Goal: Information Seeking & Learning: Learn about a topic

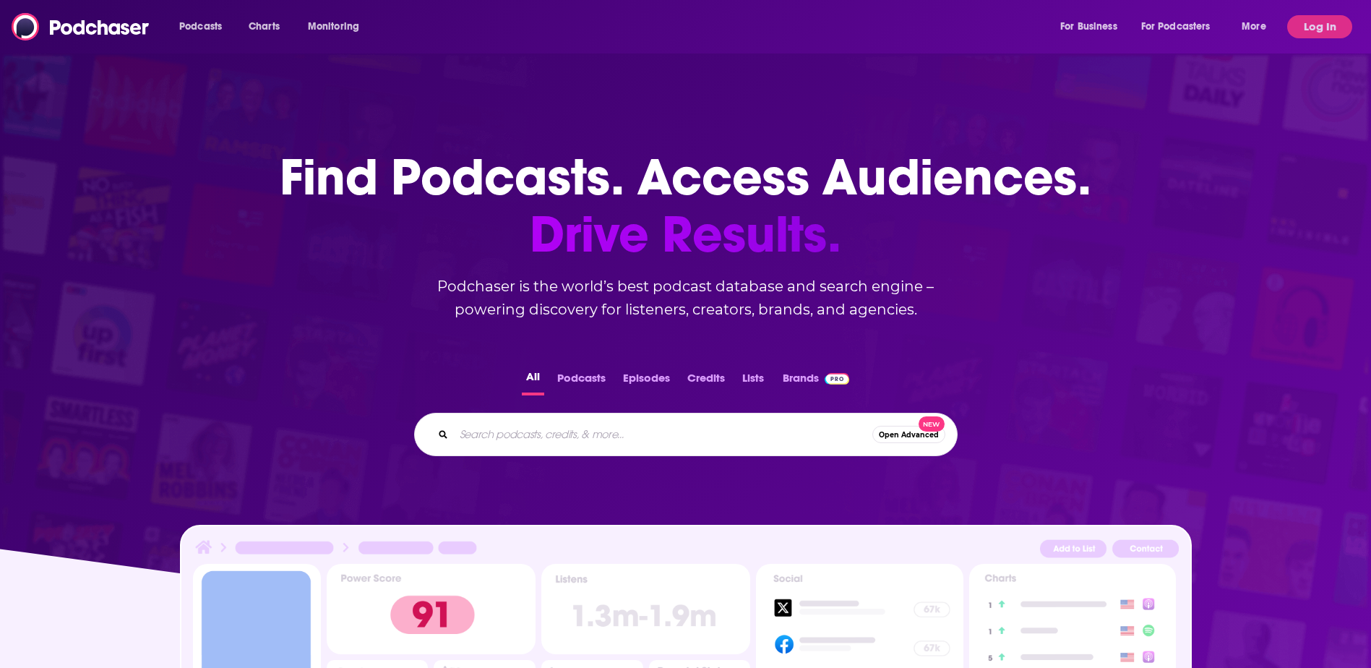
click at [493, 428] on input "Search podcasts, credits, & more..." at bounding box center [663, 434] width 419 height 23
type input "plain english"
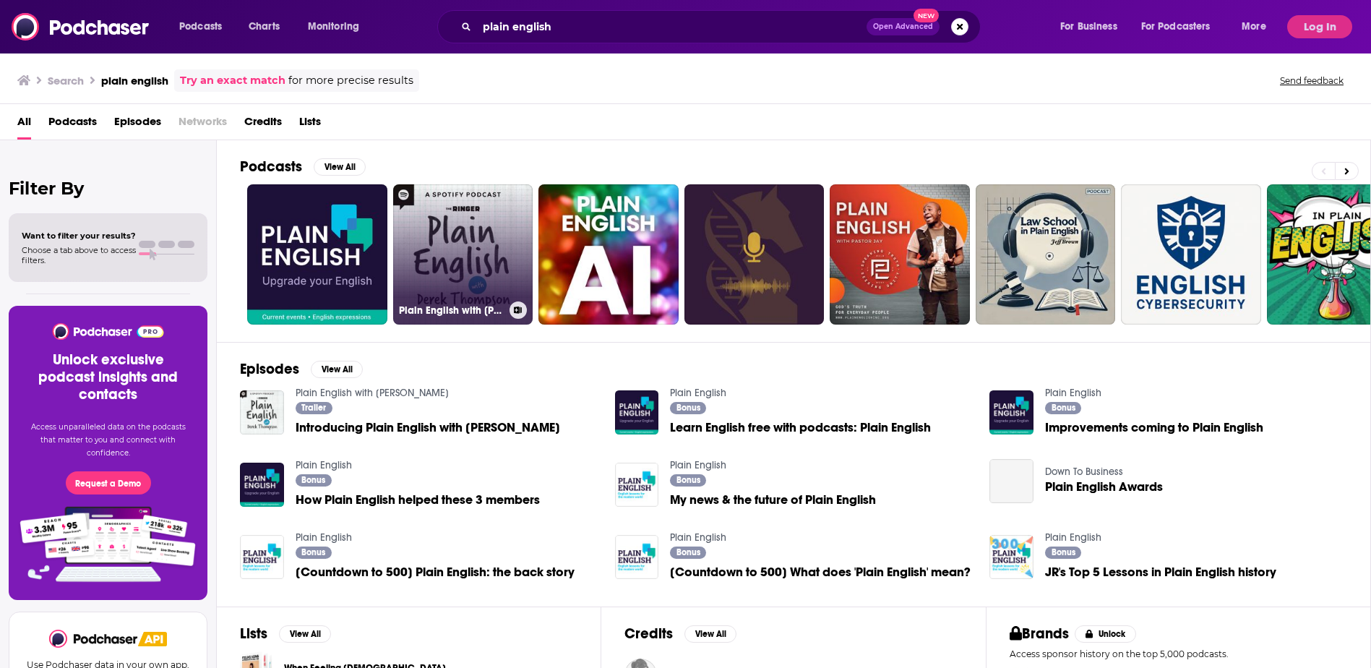
click at [460, 239] on link "Plain English with [PERSON_NAME]" at bounding box center [463, 254] width 140 height 140
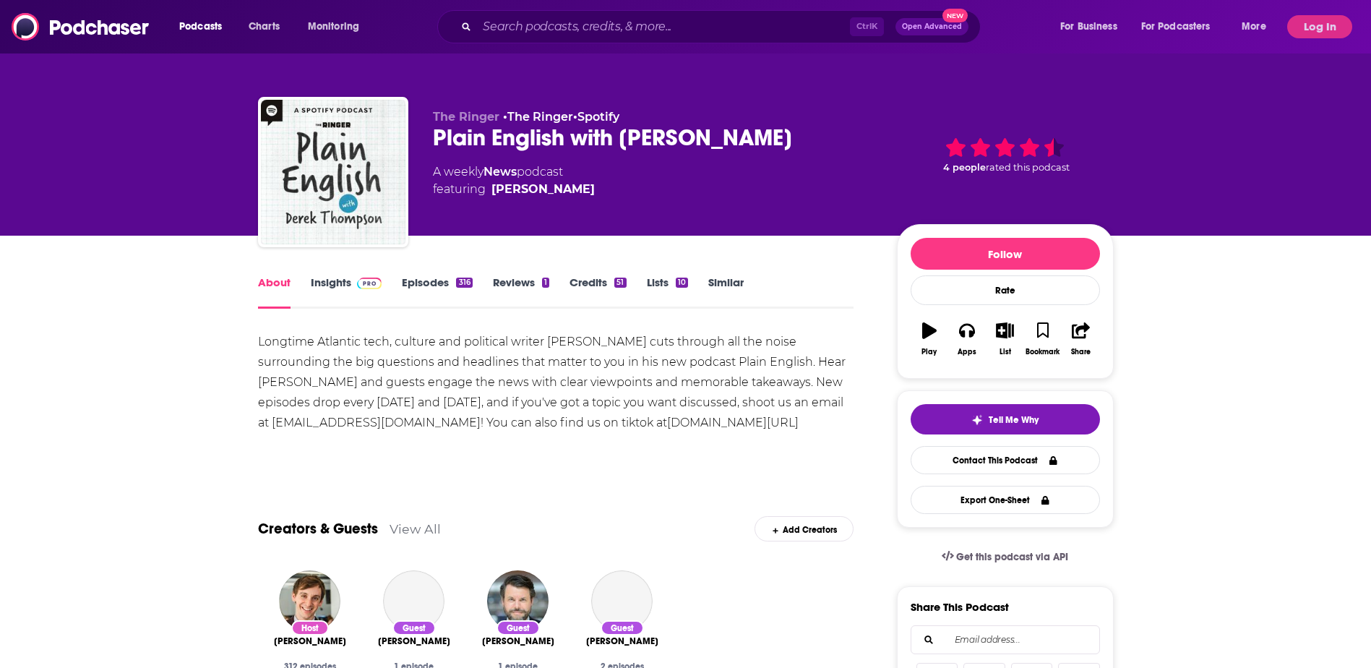
click at [335, 285] on link "Insights" at bounding box center [347, 291] width 72 height 33
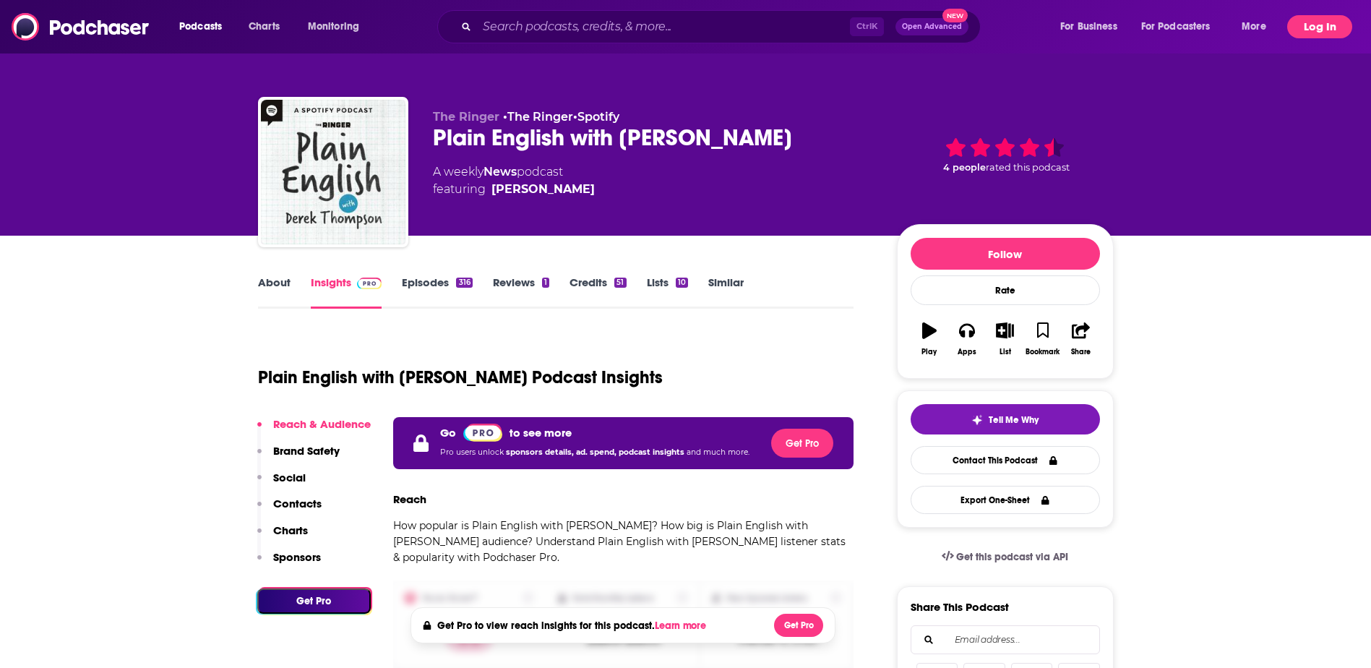
click at [1322, 33] on button "Log In" at bounding box center [1320, 26] width 65 height 23
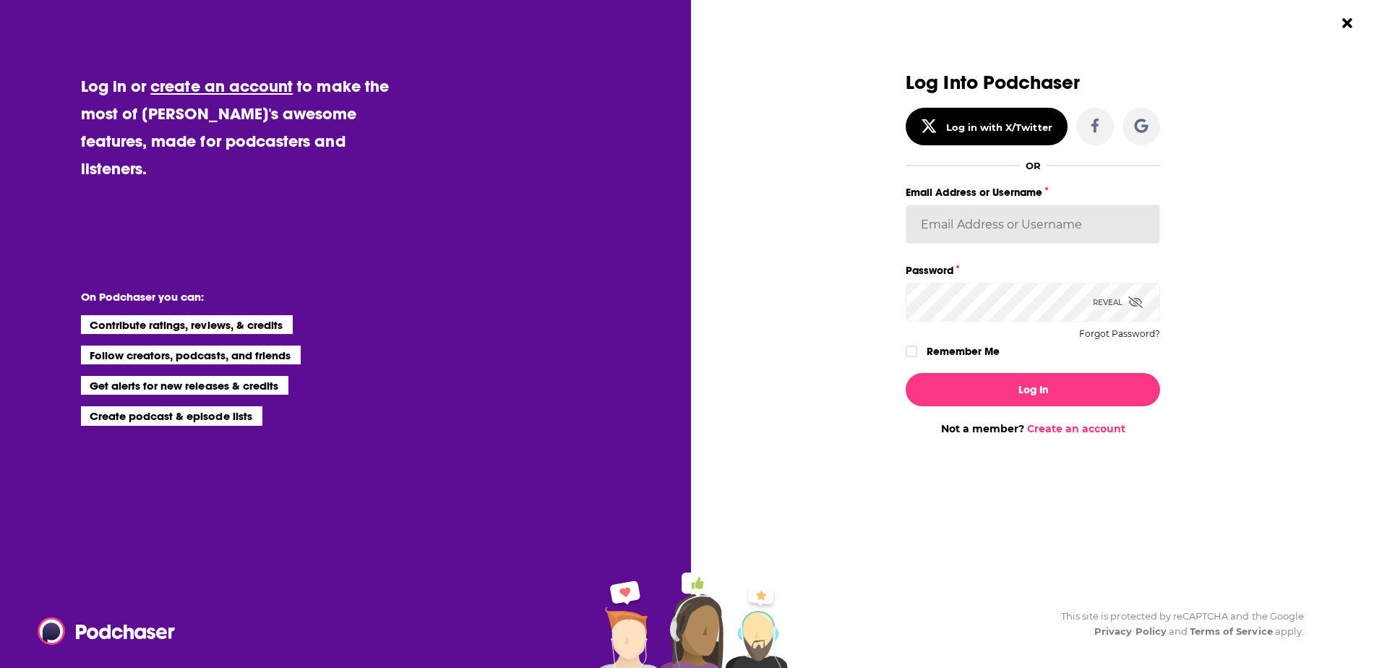
click at [970, 223] on input "Email Address or Username" at bounding box center [1033, 224] width 254 height 39
click at [797, 217] on div "Dialog" at bounding box center [778, 253] width 254 height 363
click at [977, 221] on input "Email Address or Username" at bounding box center [1033, 224] width 254 height 39
type input "f"
click at [972, 219] on input "kfuc" at bounding box center [1033, 224] width 254 height 39
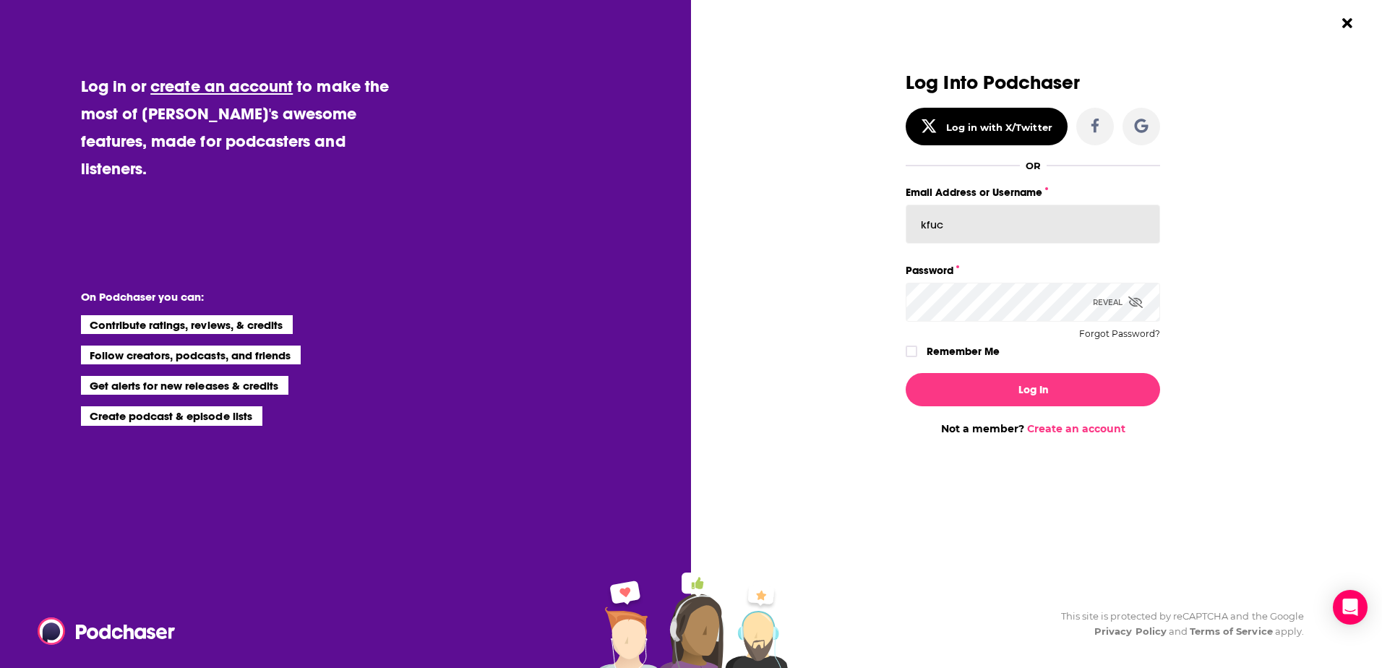
type input "[EMAIL_ADDRESS][DOMAIN_NAME]"
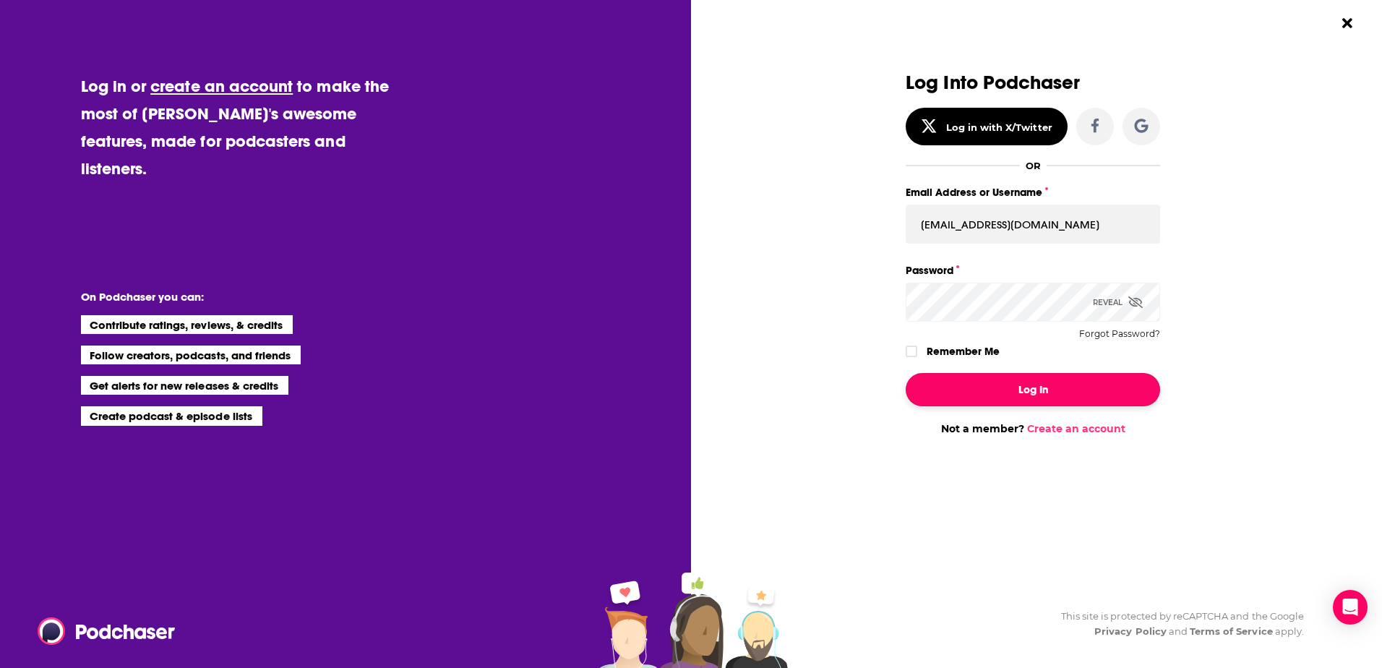
click at [1027, 393] on button "Log In" at bounding box center [1033, 389] width 254 height 33
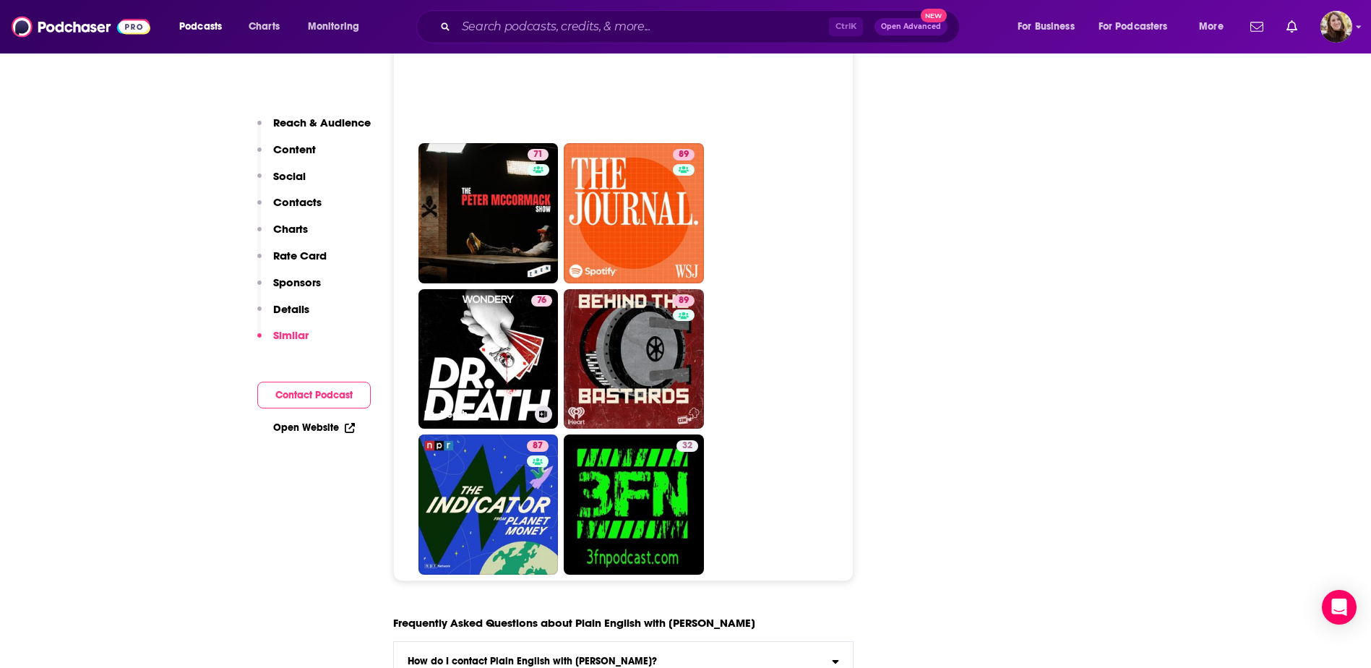
scroll to position [6217, 0]
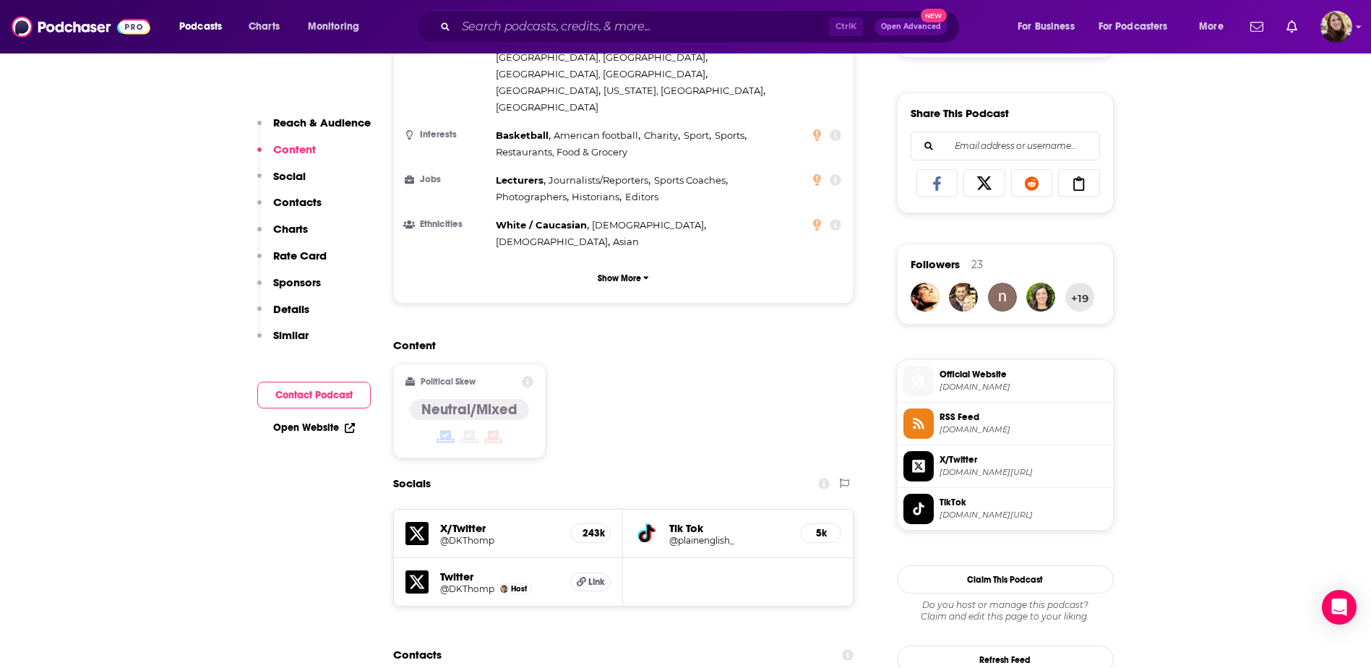
scroll to position [723, 0]
